Goal: Obtain resource: Download file/media

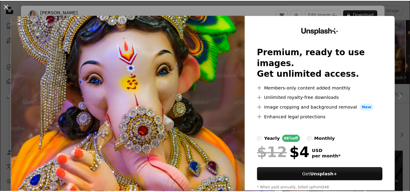
scroll to position [205, 0]
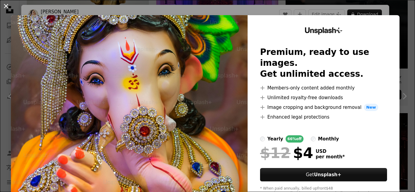
click at [7, 6] on button "An X shape" at bounding box center [5, 5] width 7 height 7
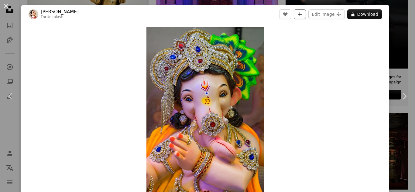
click at [300, 15] on icon "A plus sign" at bounding box center [299, 14] width 5 height 5
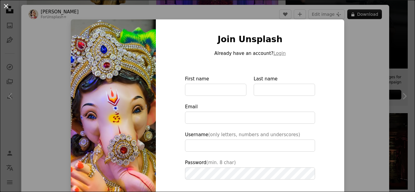
click at [6, 5] on button "An X shape" at bounding box center [5, 5] width 7 height 7
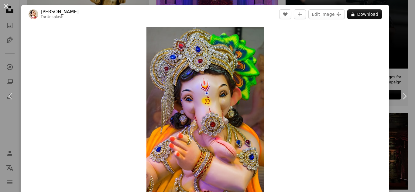
click at [6, 5] on button "An X shape" at bounding box center [5, 5] width 7 height 7
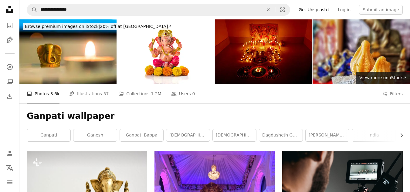
click at [0, 5] on nav "Unsplash logo Unsplash Home A photo Pen Tool A compass A stack of folders Downl…" at bounding box center [9, 96] width 19 height 192
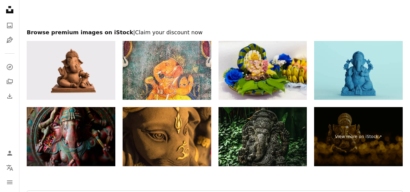
scroll to position [1494, 0]
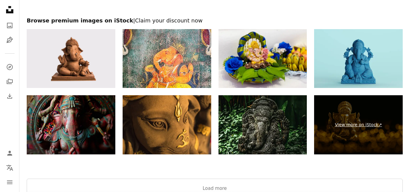
click at [349, 125] on link "View more on iStock ↗" at bounding box center [358, 124] width 89 height 59
click at [337, 115] on link "View more on iStock ↗" at bounding box center [358, 124] width 89 height 59
